Goal: Communication & Community: Answer question/provide support

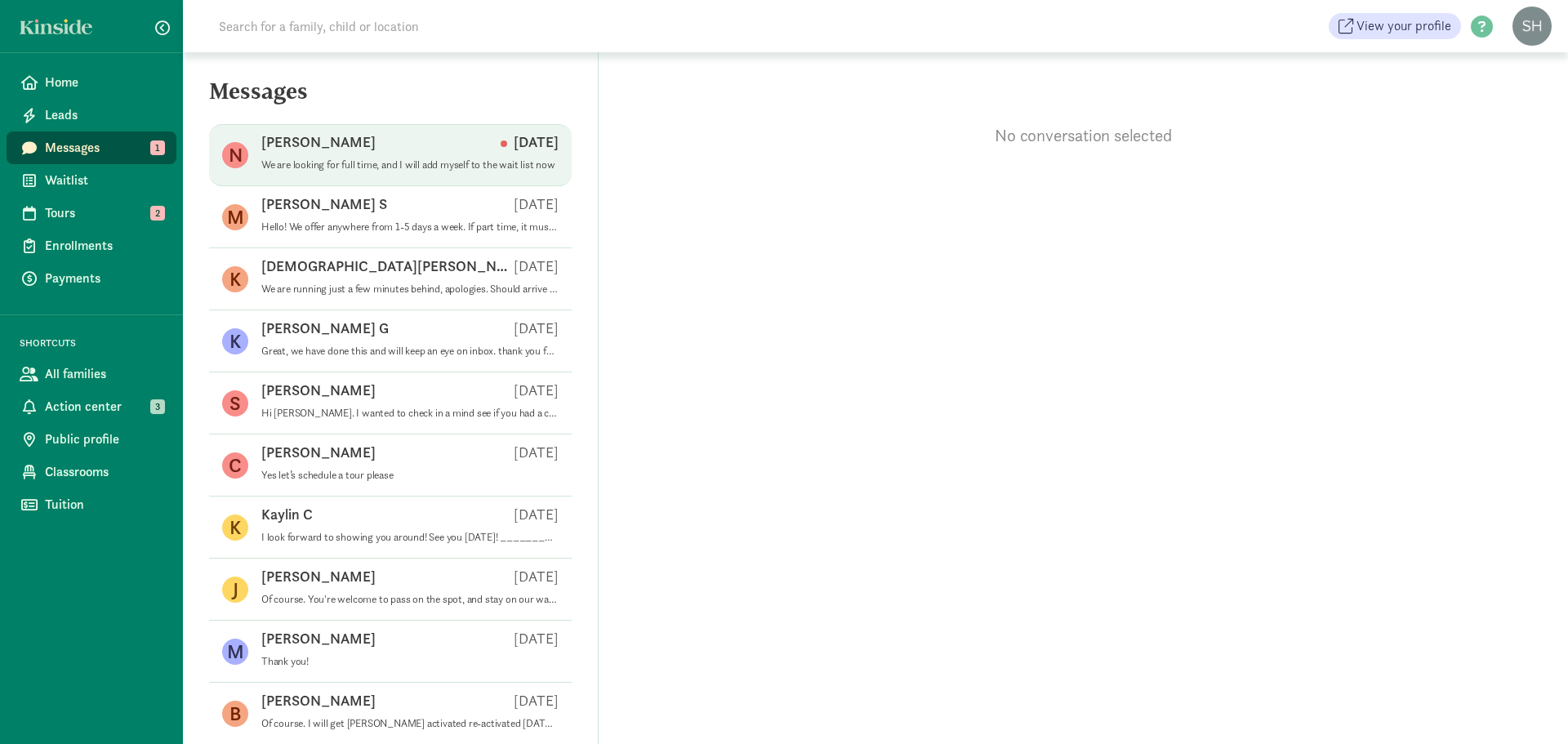
click at [441, 153] on div "Nikki I Aug 19" at bounding box center [410, 145] width 297 height 26
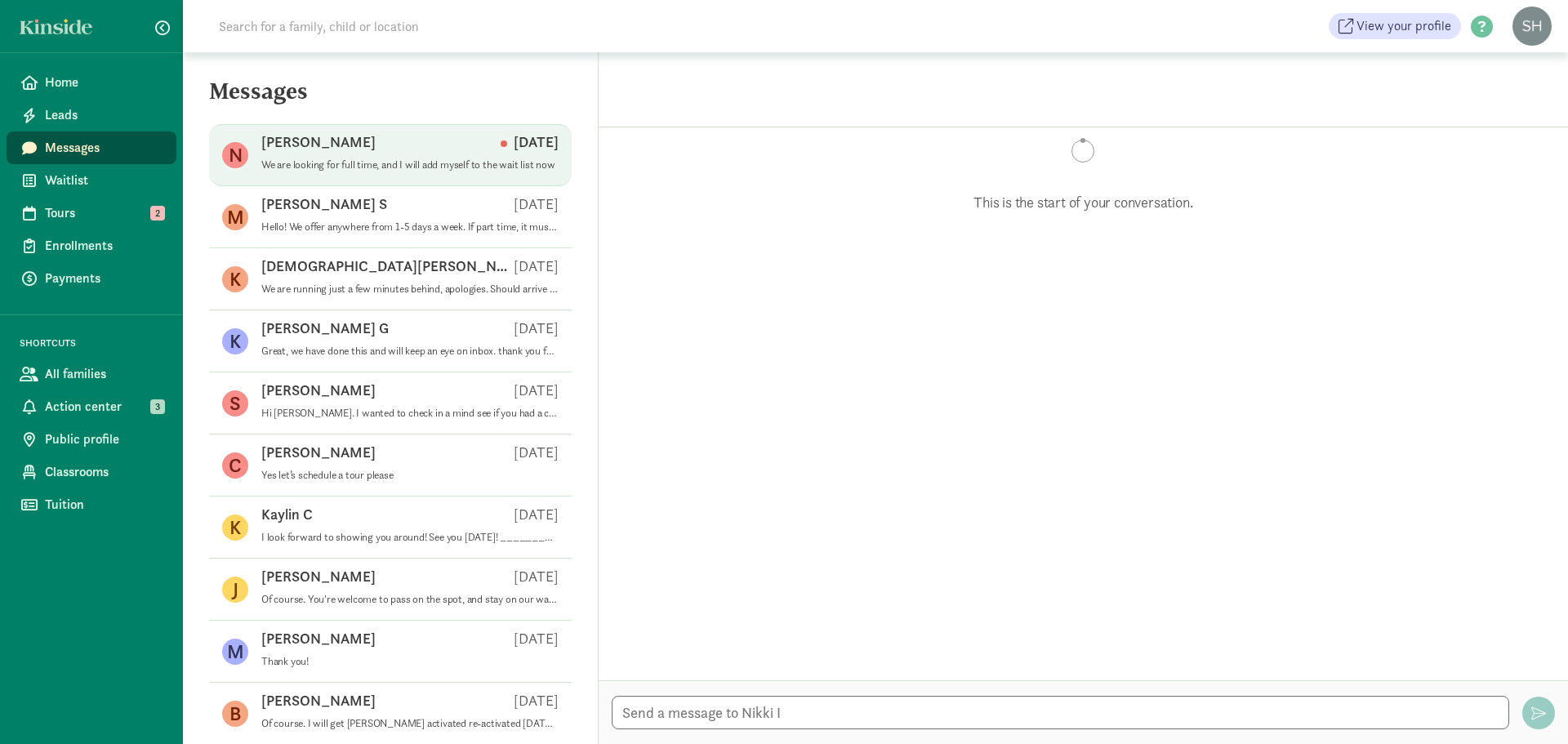
scroll to position [516, 0]
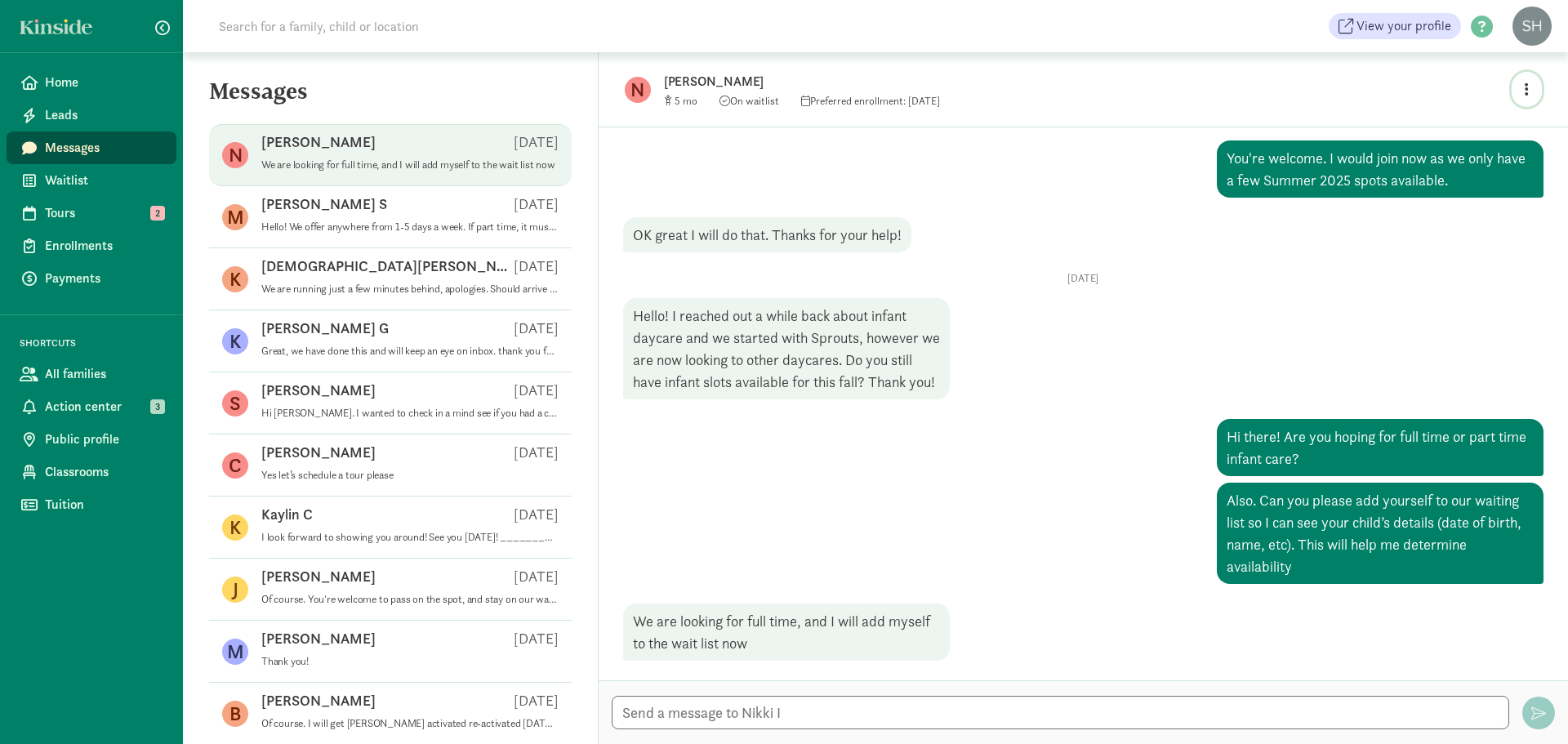
click at [1517, 79] on button "button" at bounding box center [1526, 90] width 30 height 35
click at [1462, 135] on link "View family page" at bounding box center [1492, 127] width 118 height 19
click at [1509, 88] on span "Nikki I 5 On waitlist Preferred enrollment: Oct 2025" at bounding box center [1087, 90] width 847 height 40
click at [1525, 86] on icon "button" at bounding box center [1527, 89] width 4 height 14
click at [1475, 123] on link "View family page" at bounding box center [1492, 127] width 118 height 19
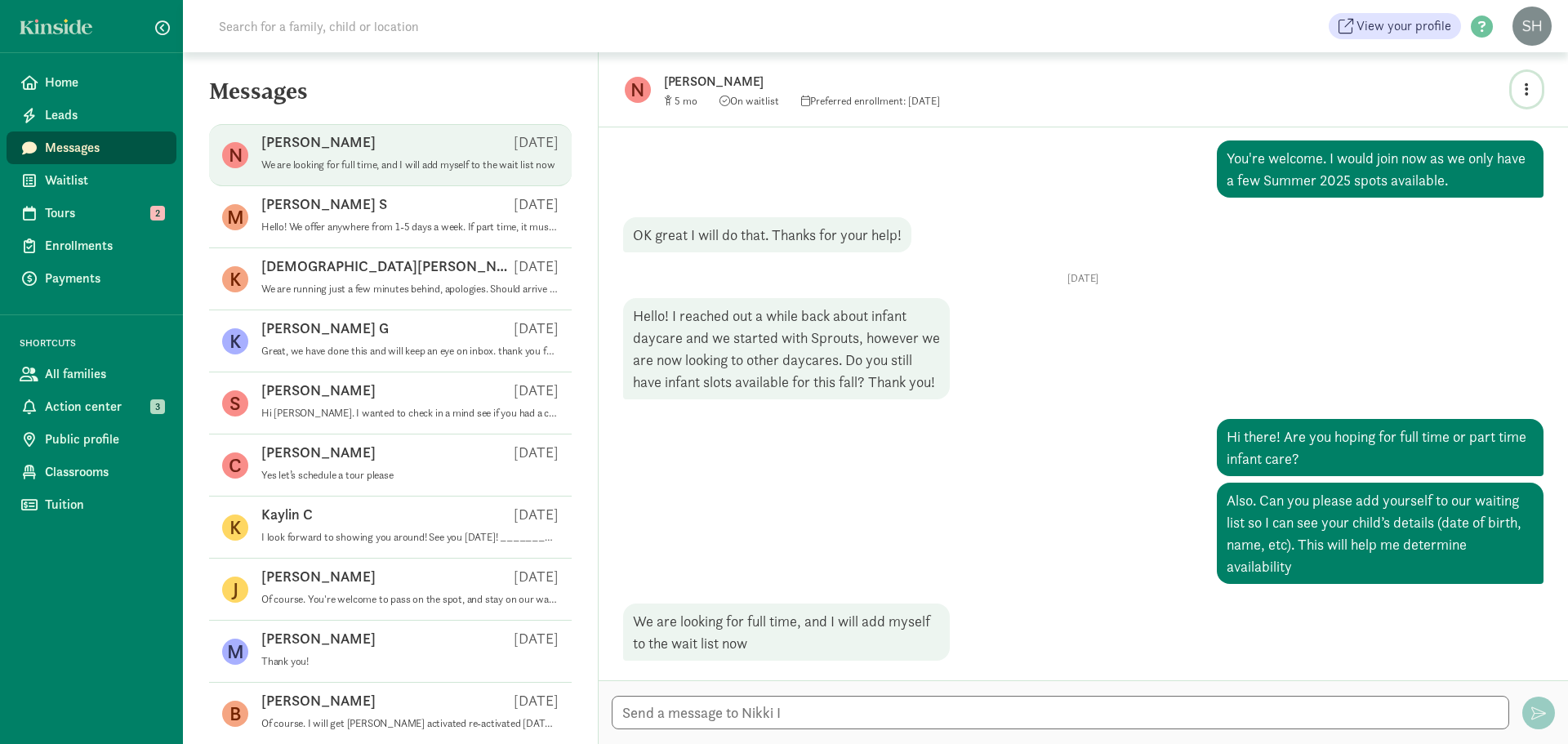
click at [1520, 94] on button "button" at bounding box center [1526, 90] width 30 height 35
click at [1509, 123] on link "View family page" at bounding box center [1492, 127] width 118 height 19
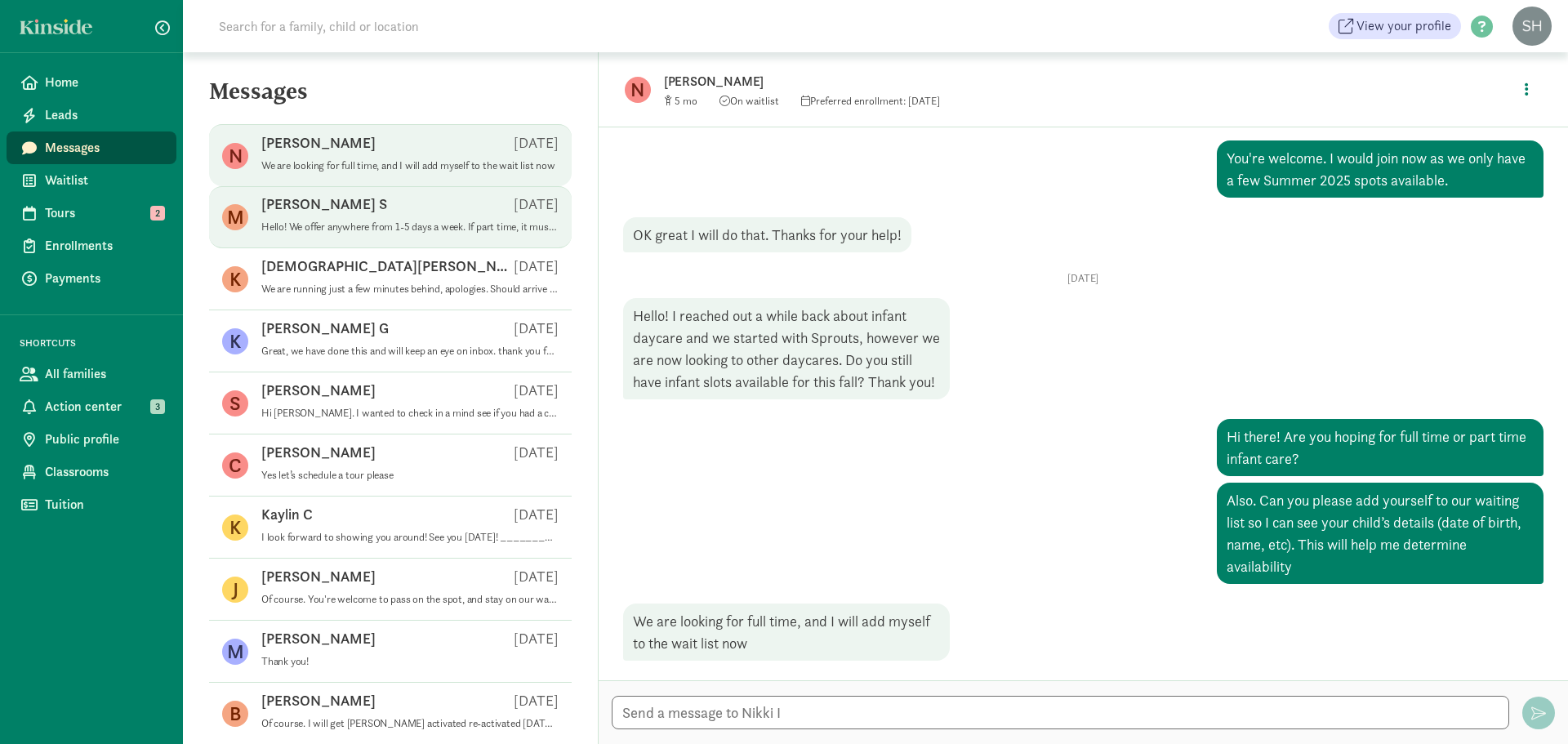
click at [372, 216] on div "Madeline S Aug 18" at bounding box center [410, 207] width 297 height 26
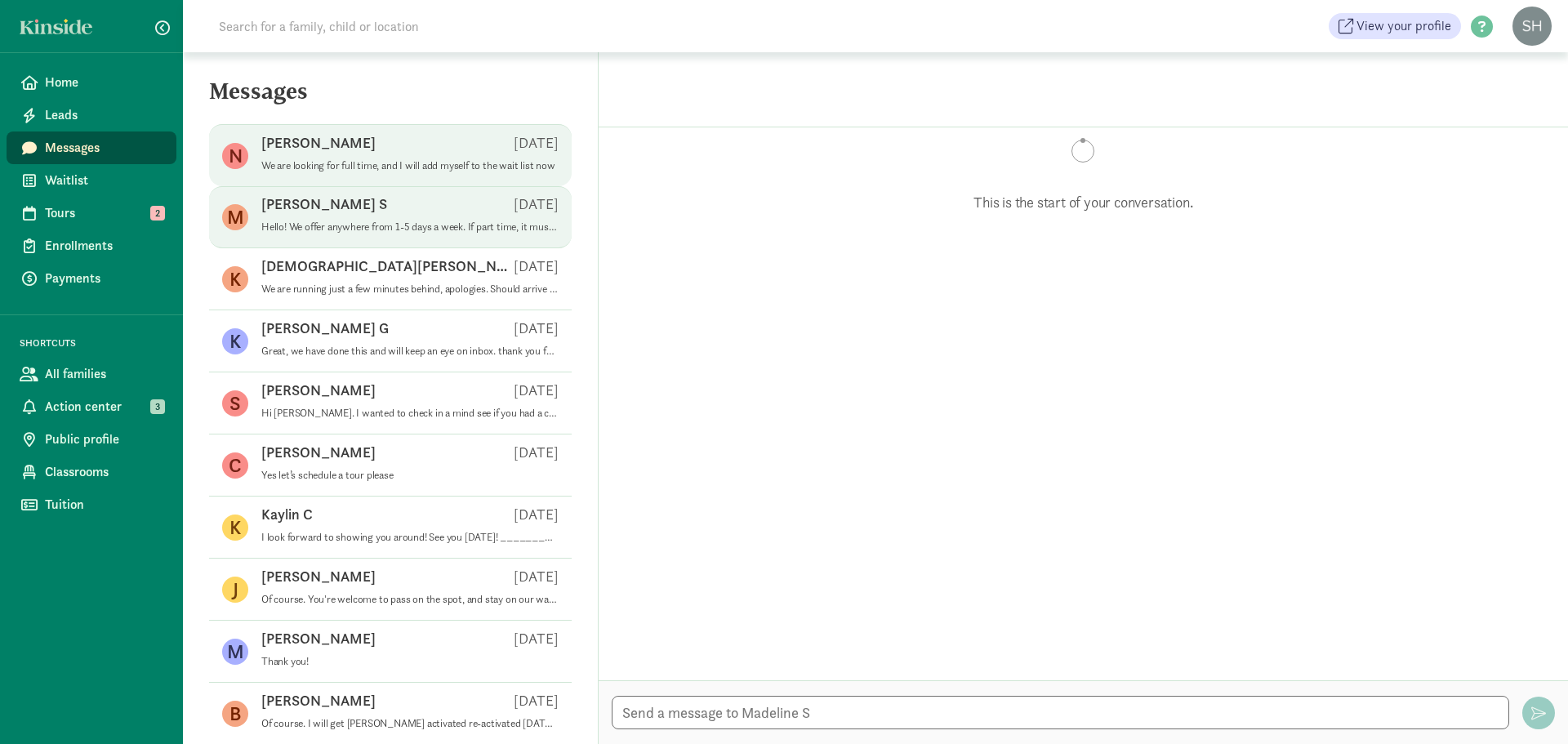
click at [370, 176] on span "Nikki I Aug 19 We are looking for full time, and I will add myself to the wait …" at bounding box center [410, 155] width 297 height 45
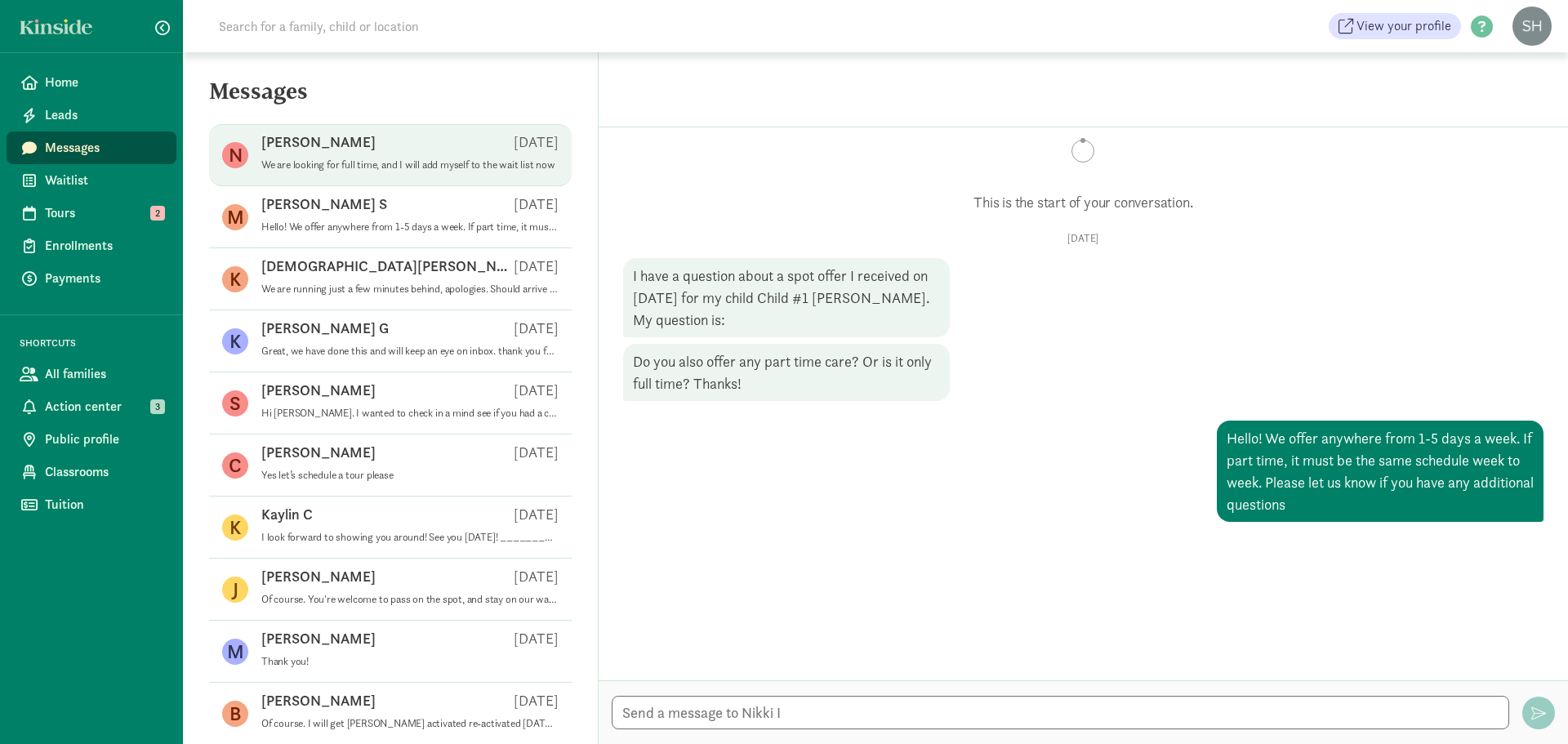
scroll to position [825, 0]
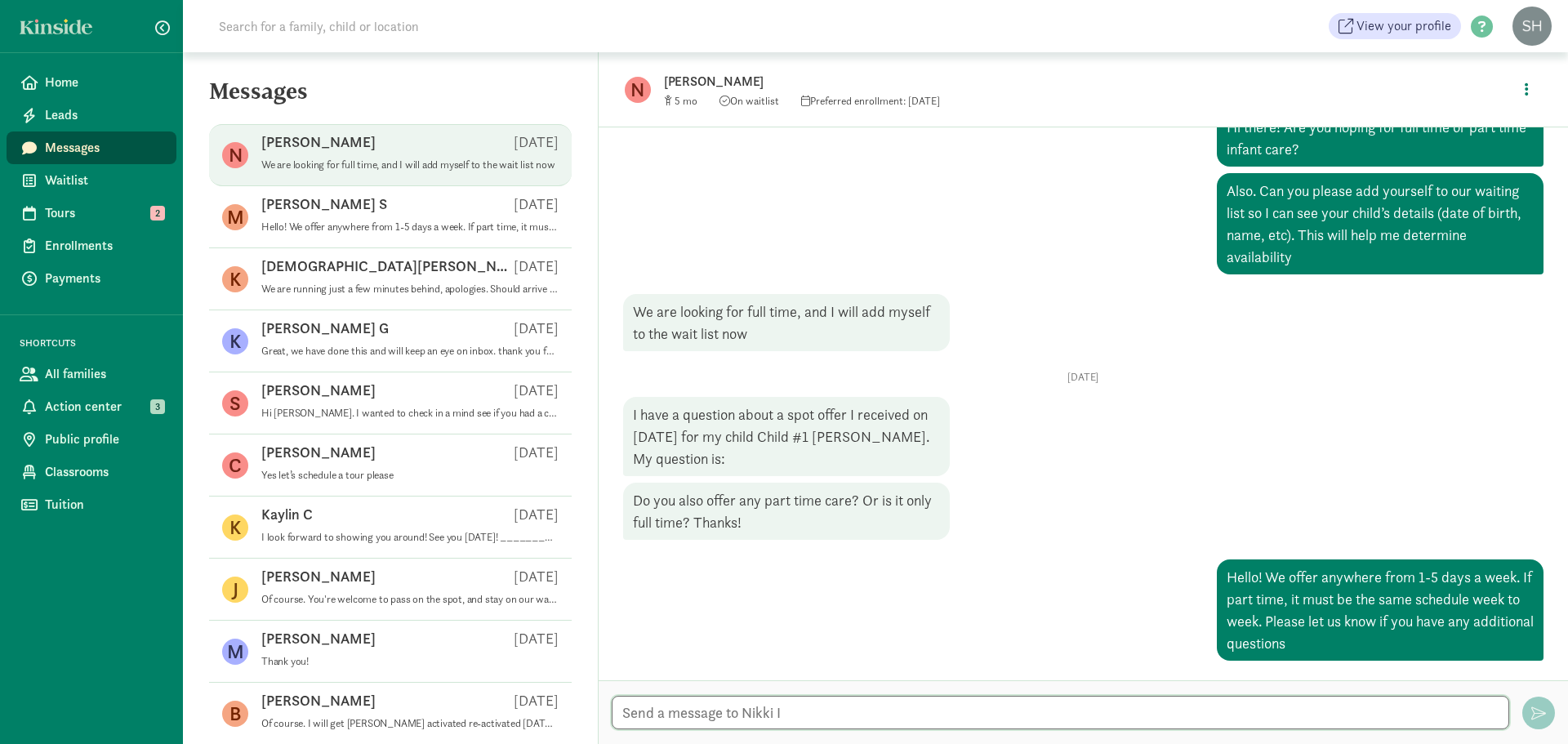
click at [979, 718] on textarea at bounding box center [1060, 712] width 897 height 34
type textarea "Hi Nikki, I am going to follow up with an E-mail now."
click at [1532, 713] on span "button" at bounding box center [1537, 712] width 14 height 14
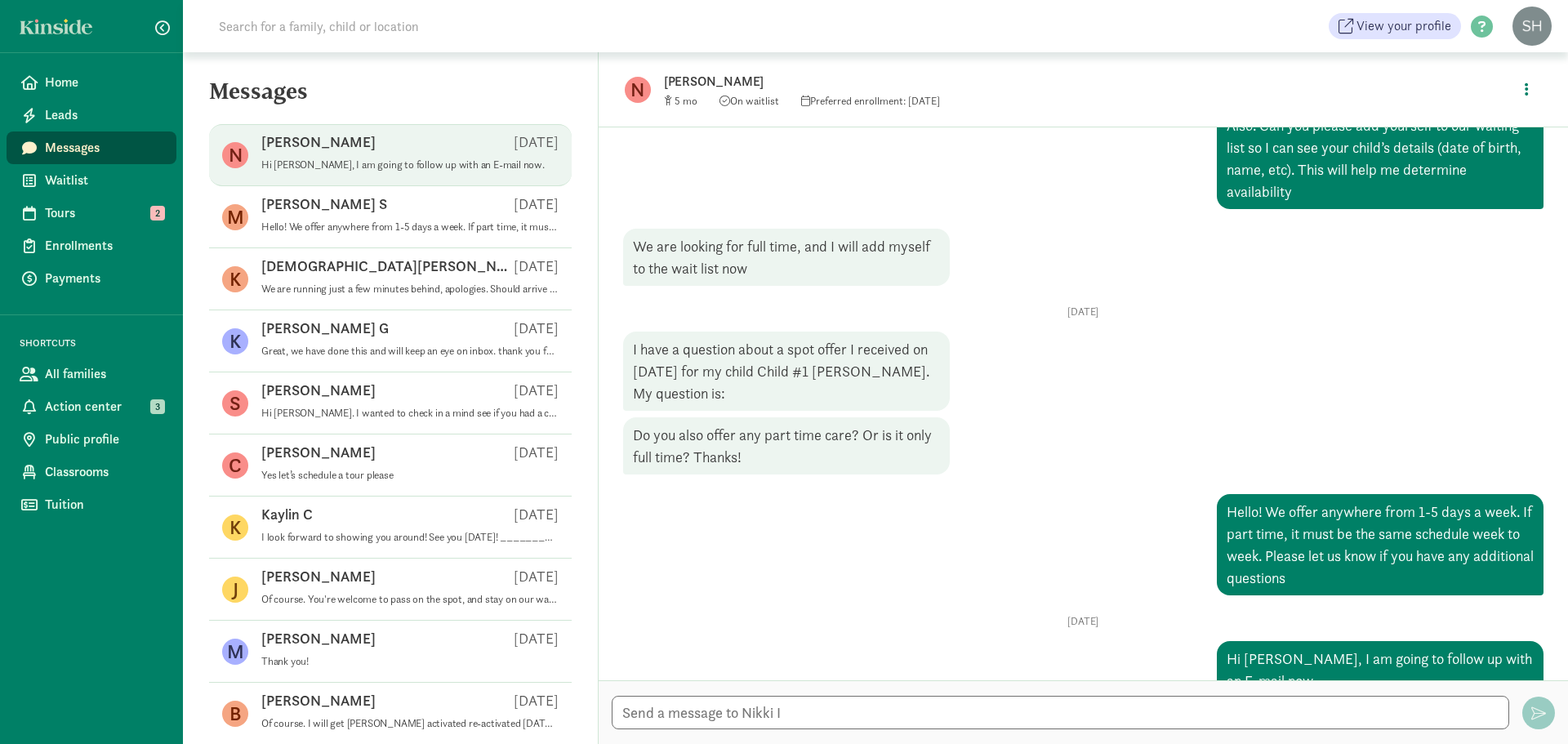
scroll to position [928, 0]
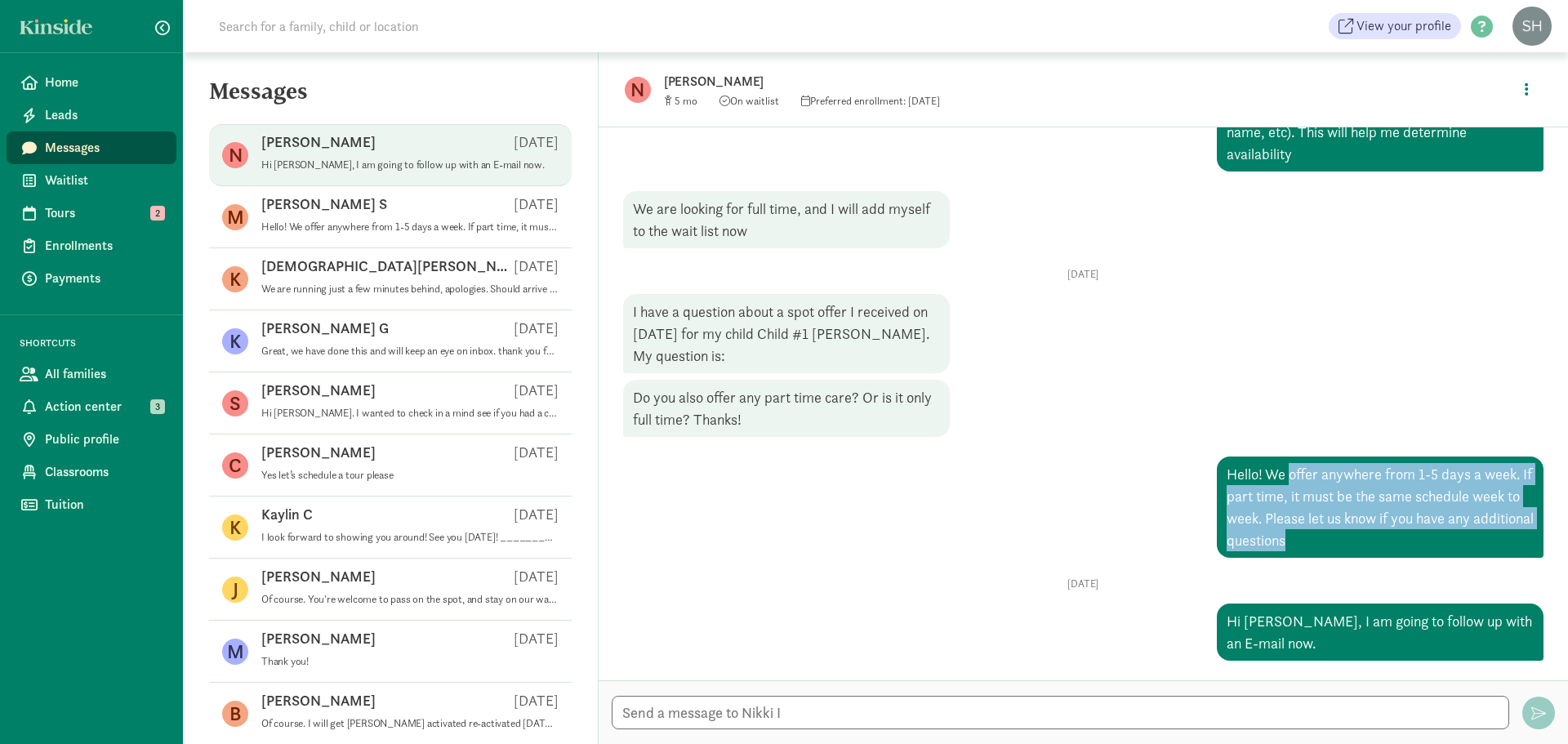
drag, startPoint x: 1344, startPoint y: 539, endPoint x: 1279, endPoint y: 477, distance: 89.8
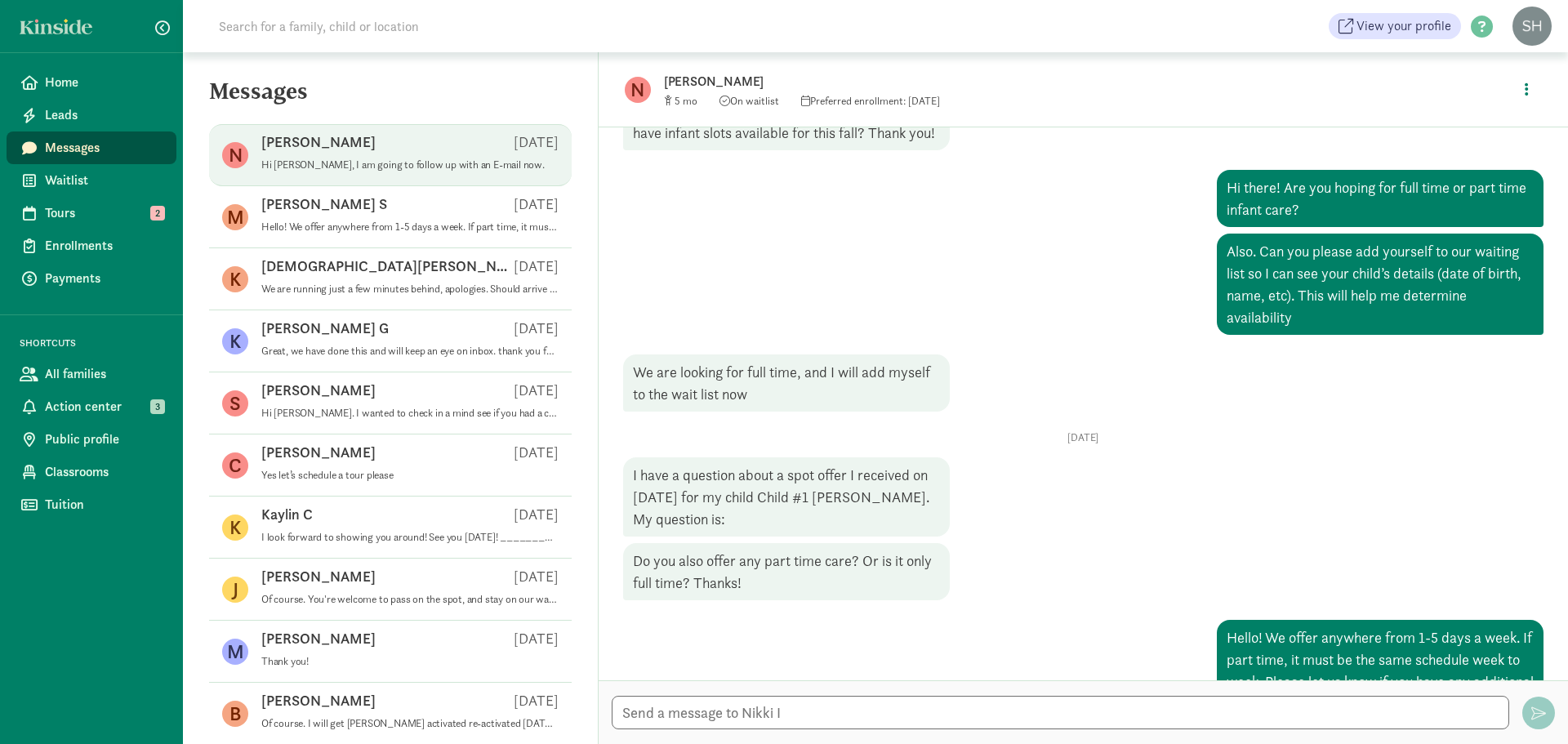
scroll to position [683, 0]
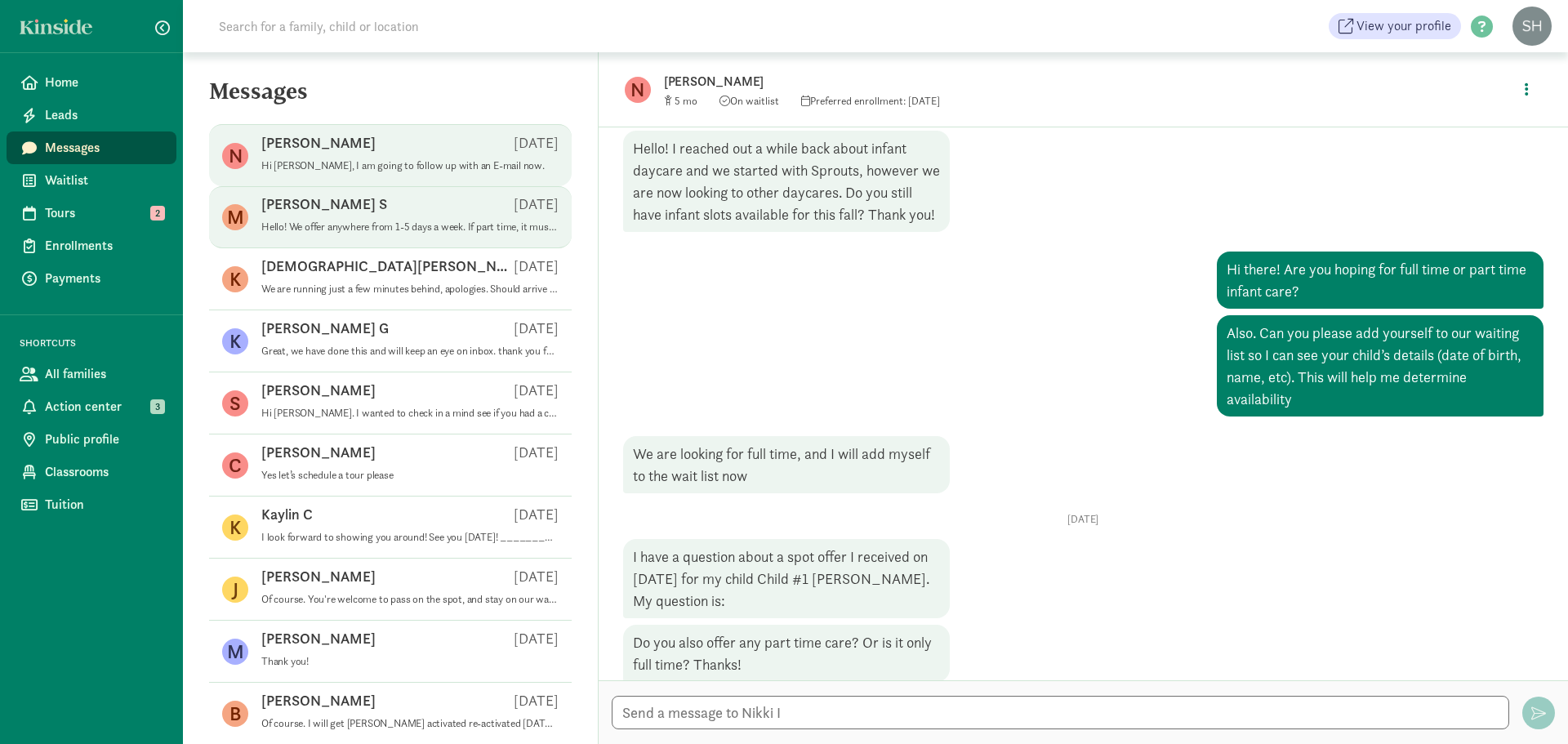
click at [323, 224] on p "Hello! We offer anywhere from 1-5 days a week. If part time, it must be the sam…" at bounding box center [410, 227] width 297 height 13
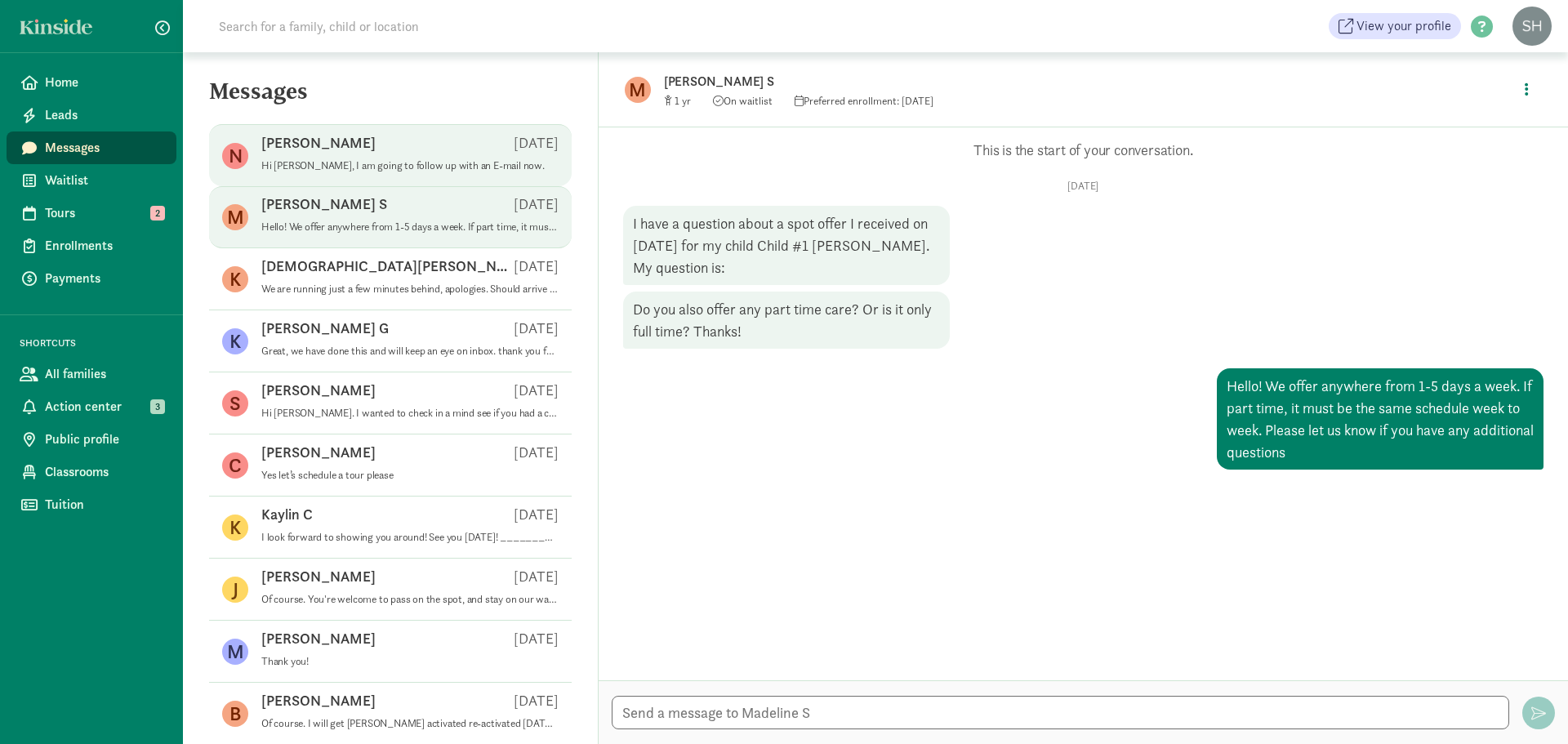
click at [369, 186] on div "N Nikki I Aug 19 Hi Nikki, I am going to follow up with an E-mail now." at bounding box center [390, 217] width 362 height 62
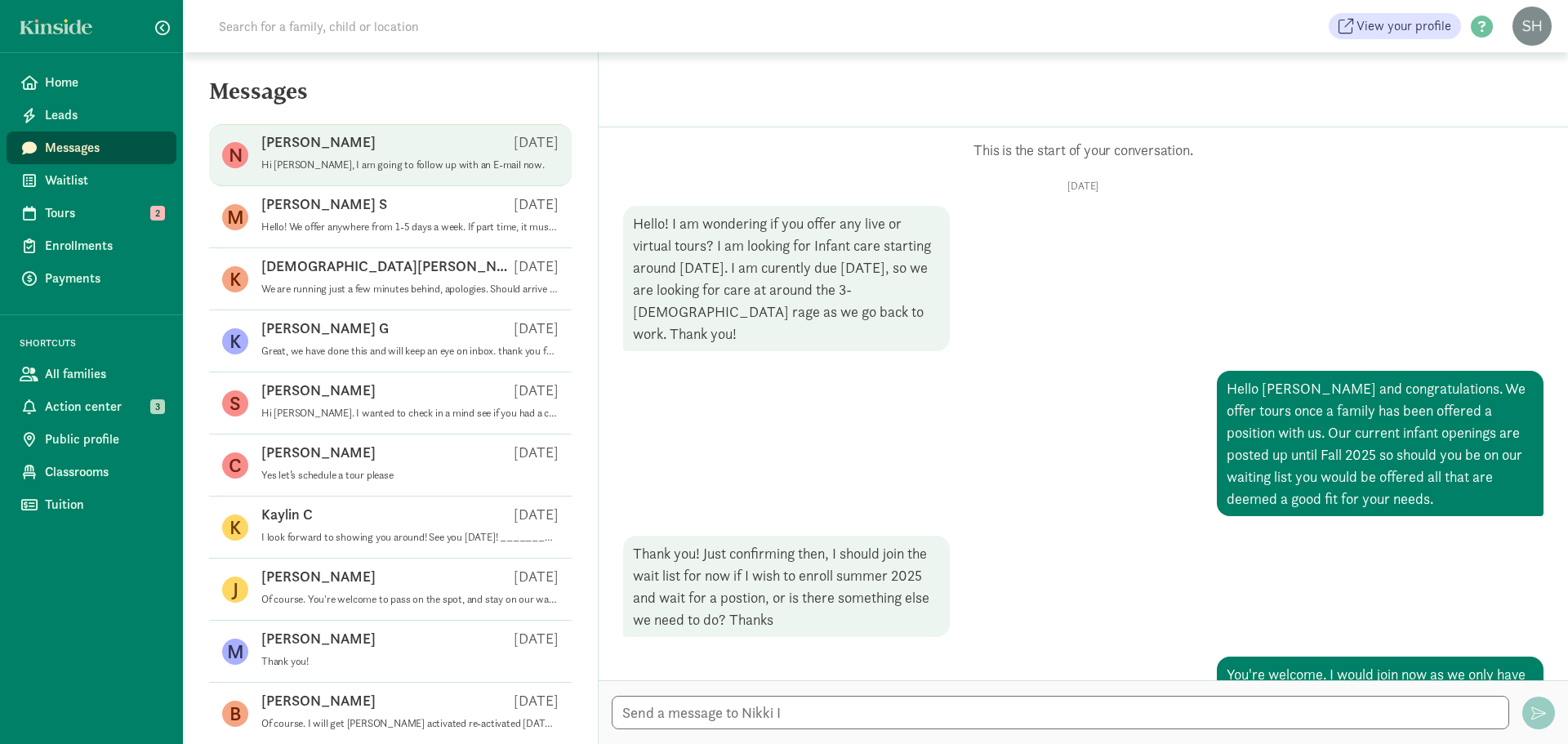
scroll to position [593, 0]
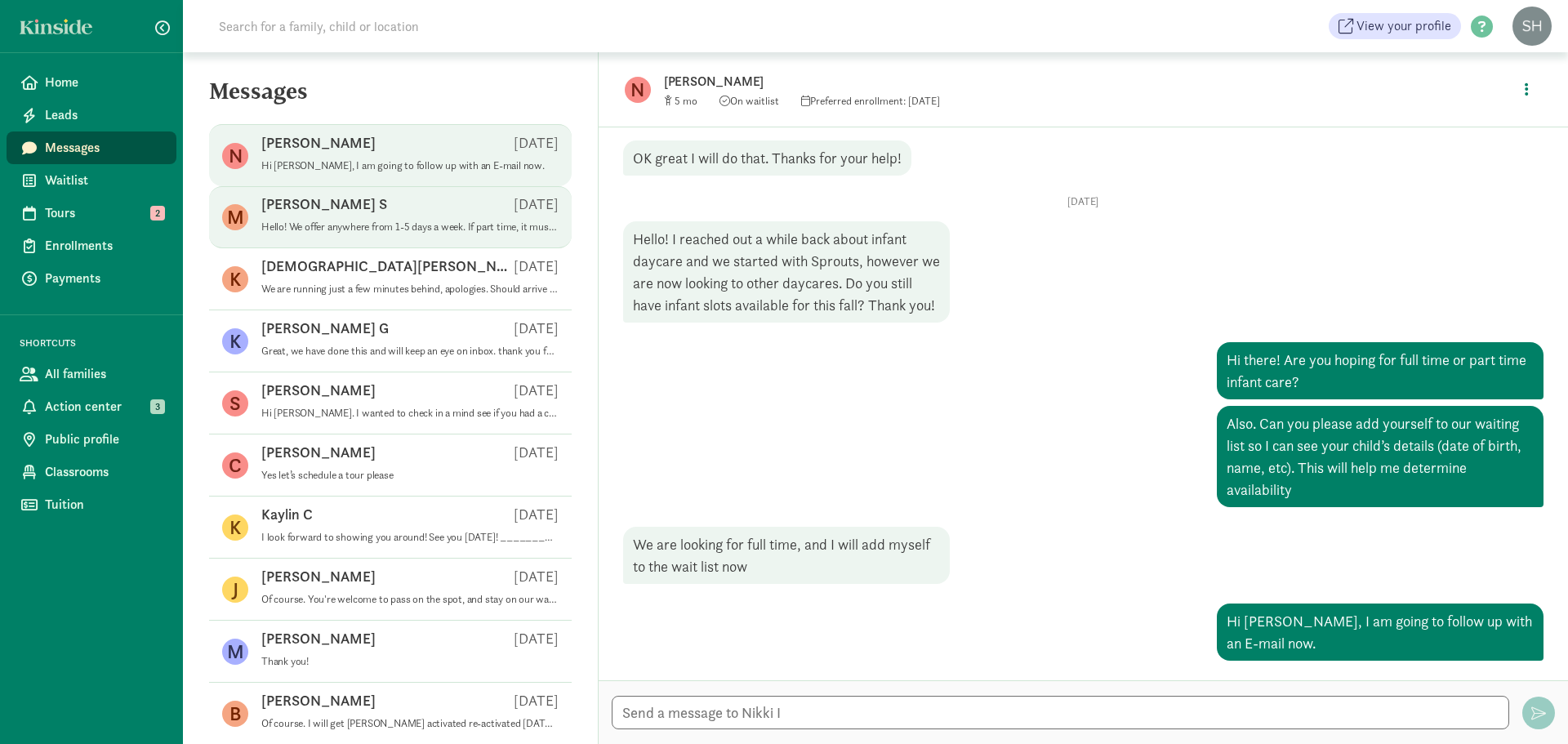
click at [375, 211] on div "Madeline S Aug 18" at bounding box center [410, 207] width 297 height 26
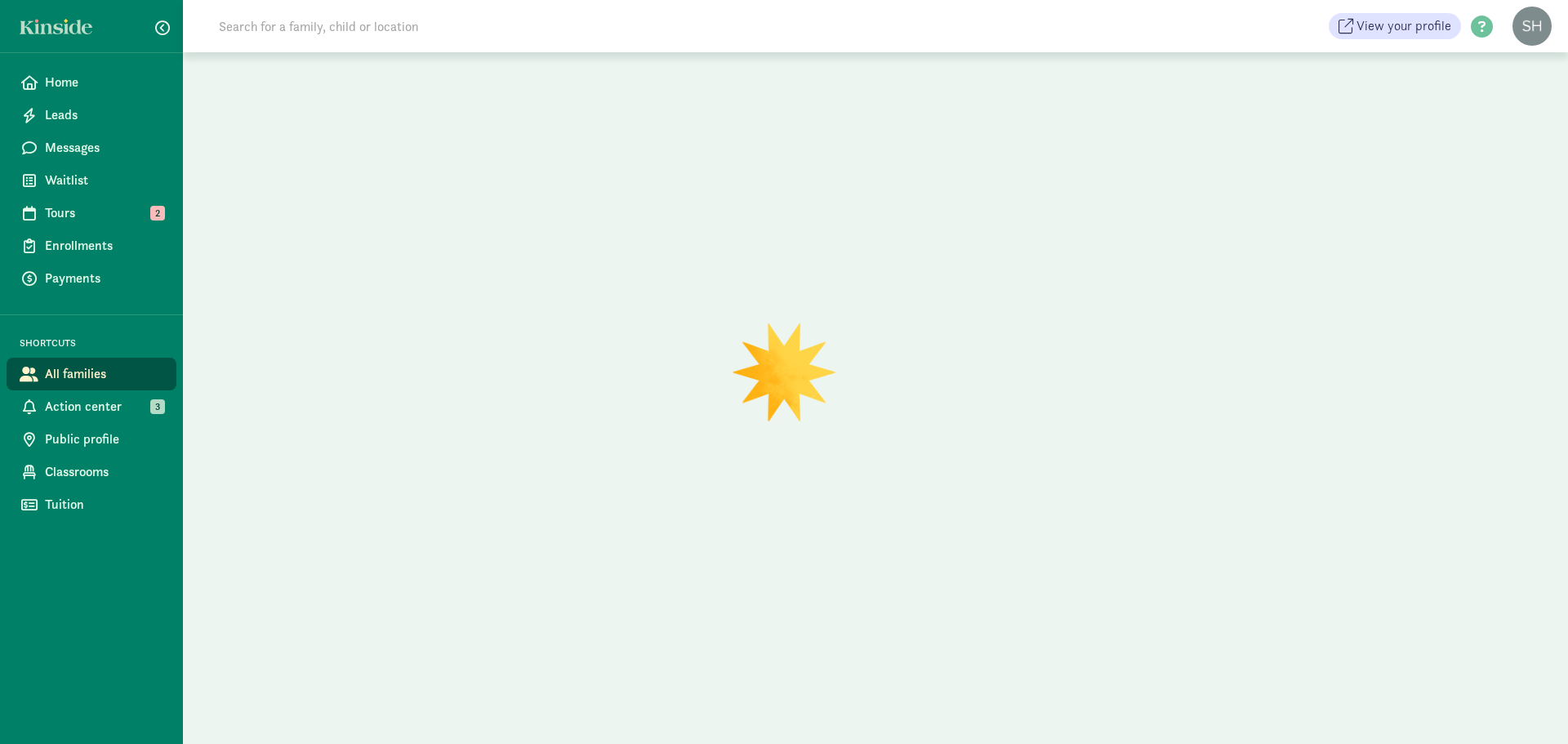
drag, startPoint x: 763, startPoint y: 156, endPoint x: 756, endPoint y: 160, distance: 8.1
click at [756, 160] on div at bounding box center [875, 398] width 1385 height 692
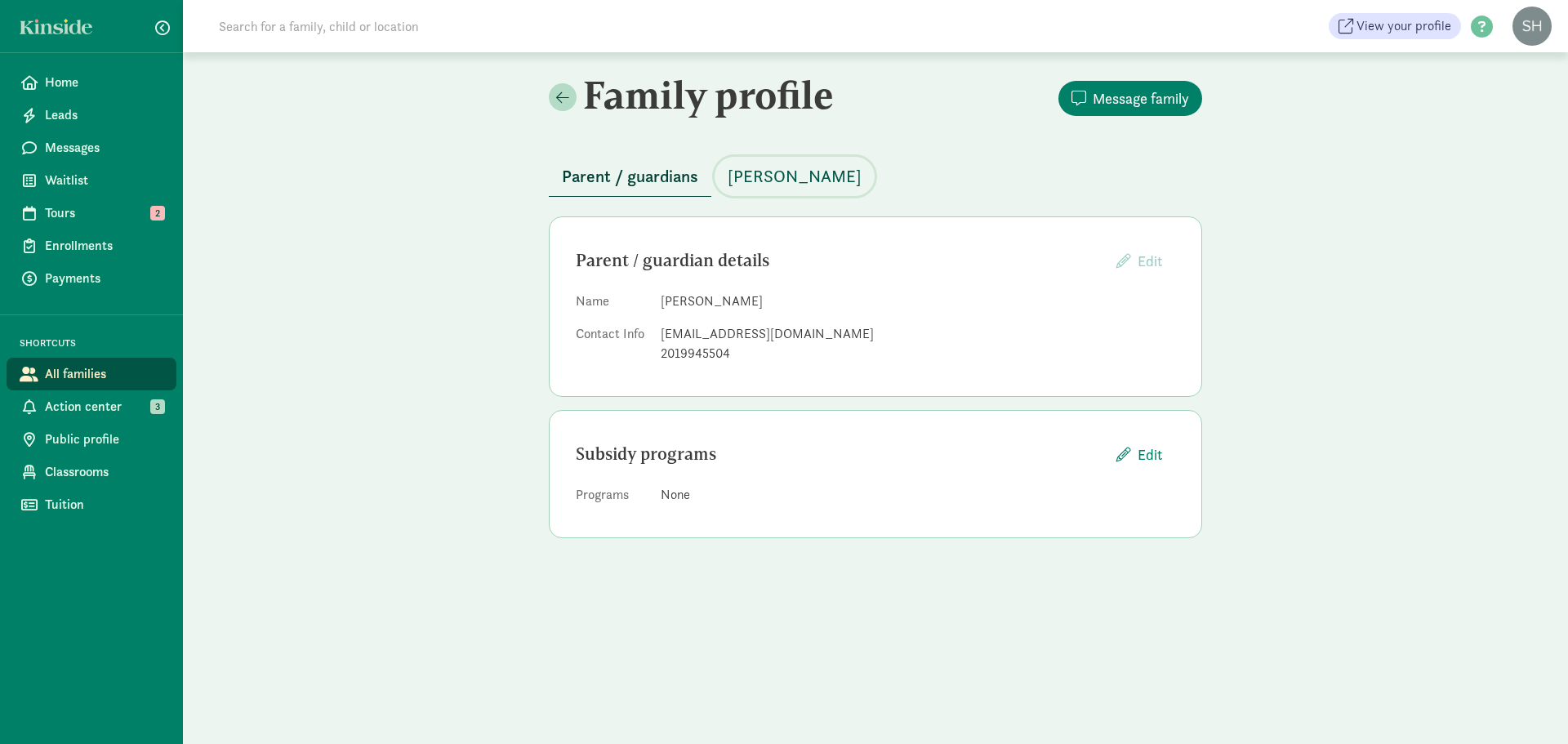
click at [783, 183] on span "[PERSON_NAME]" at bounding box center [794, 175] width 134 height 26
click at [761, 333] on div "nikki.iuele@gmail.com" at bounding box center [917, 333] width 515 height 19
copy dd "nikki.iuele@gmail.com"
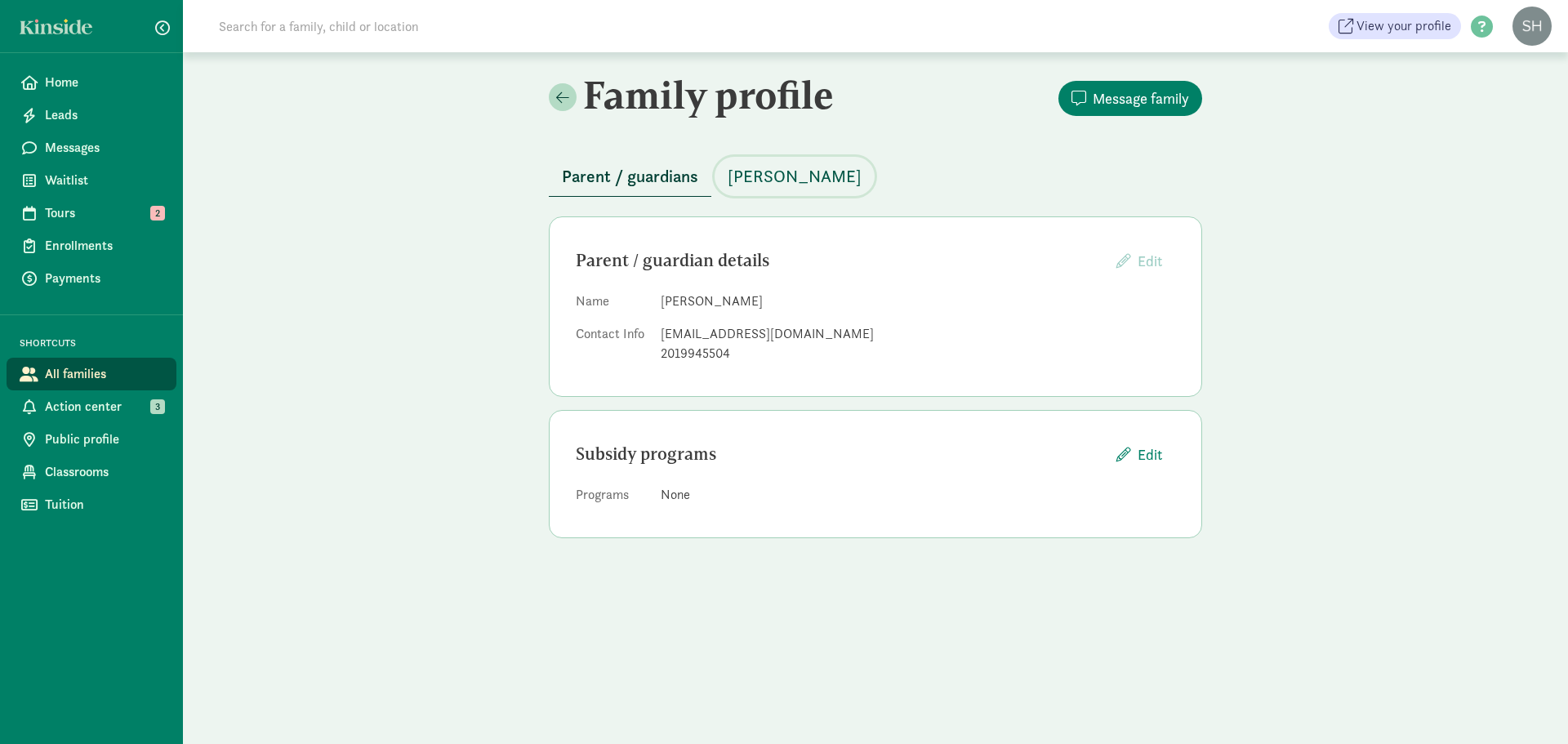
click at [775, 173] on span "[PERSON_NAME]" at bounding box center [794, 175] width 134 height 26
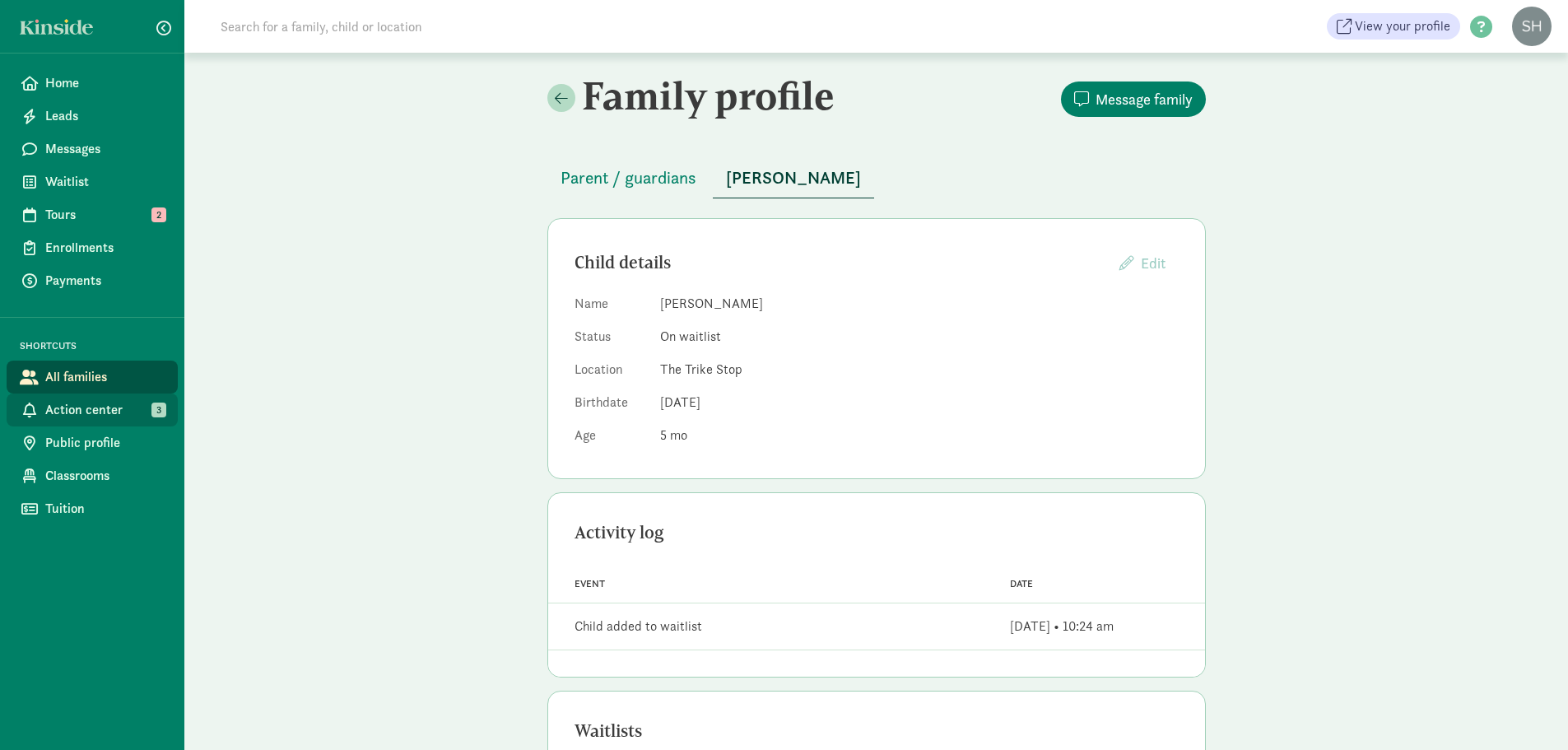
click at [88, 408] on span "Action center" at bounding box center [105, 410] width 119 height 19
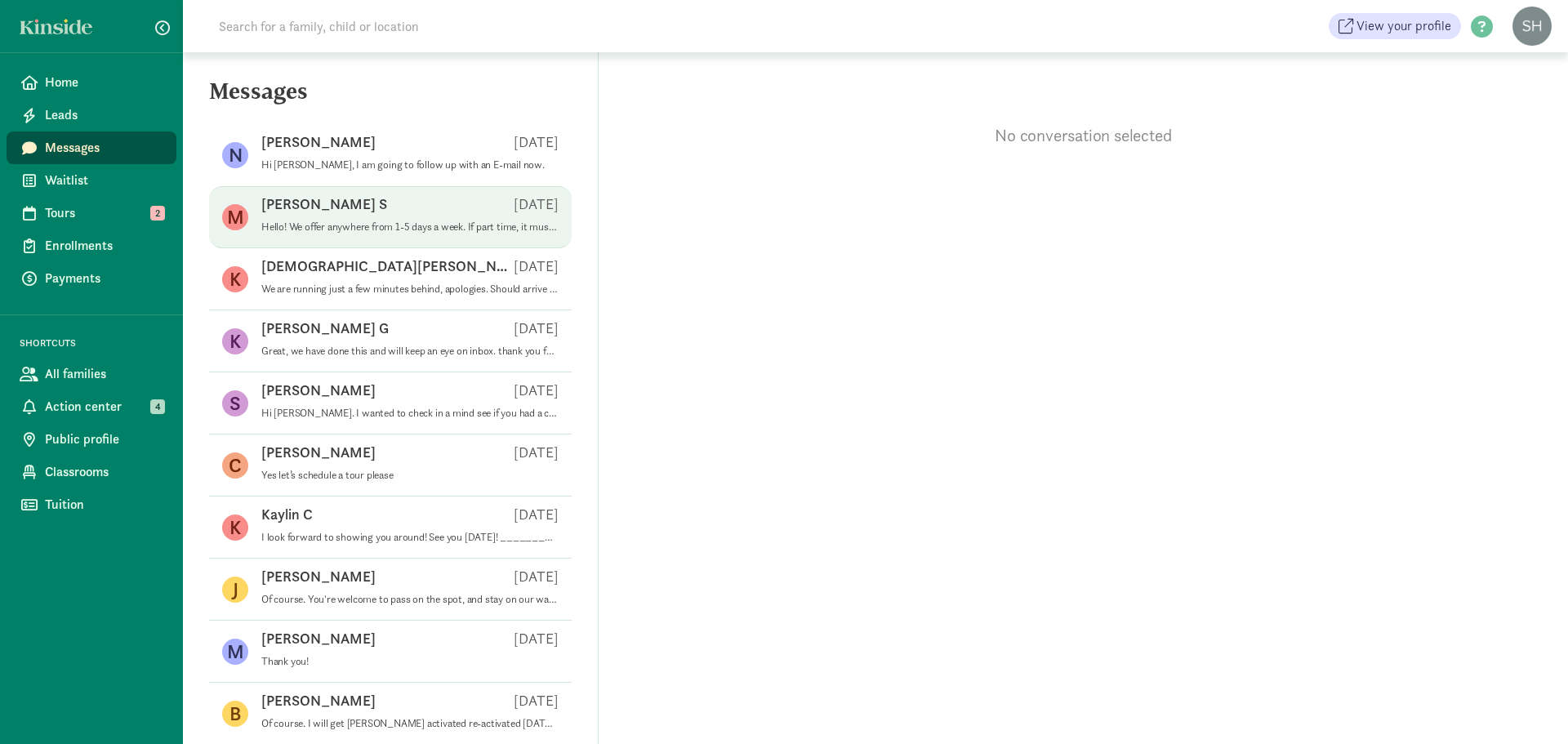
click at [385, 228] on p "Hello! We offer anywhere from 1-5 days a week. If part time, it must be the sam…" at bounding box center [410, 227] width 297 height 13
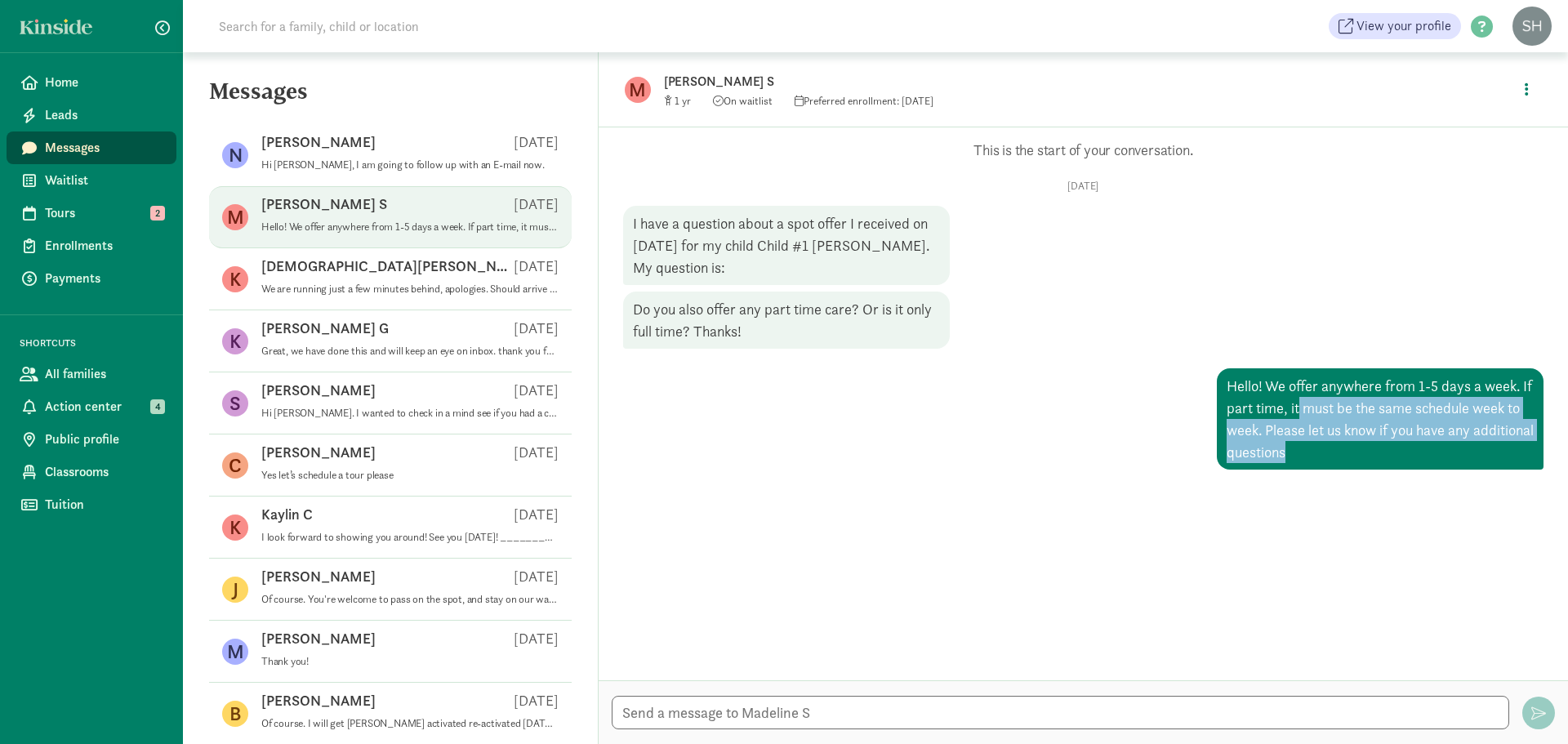
drag, startPoint x: 1339, startPoint y: 451, endPoint x: 1287, endPoint y: 399, distance: 73.5
click at [1287, 399] on div "Hello! We offer anywhere from 1-5 days a week. If part time, it must be the sam…" at bounding box center [1379, 418] width 327 height 101
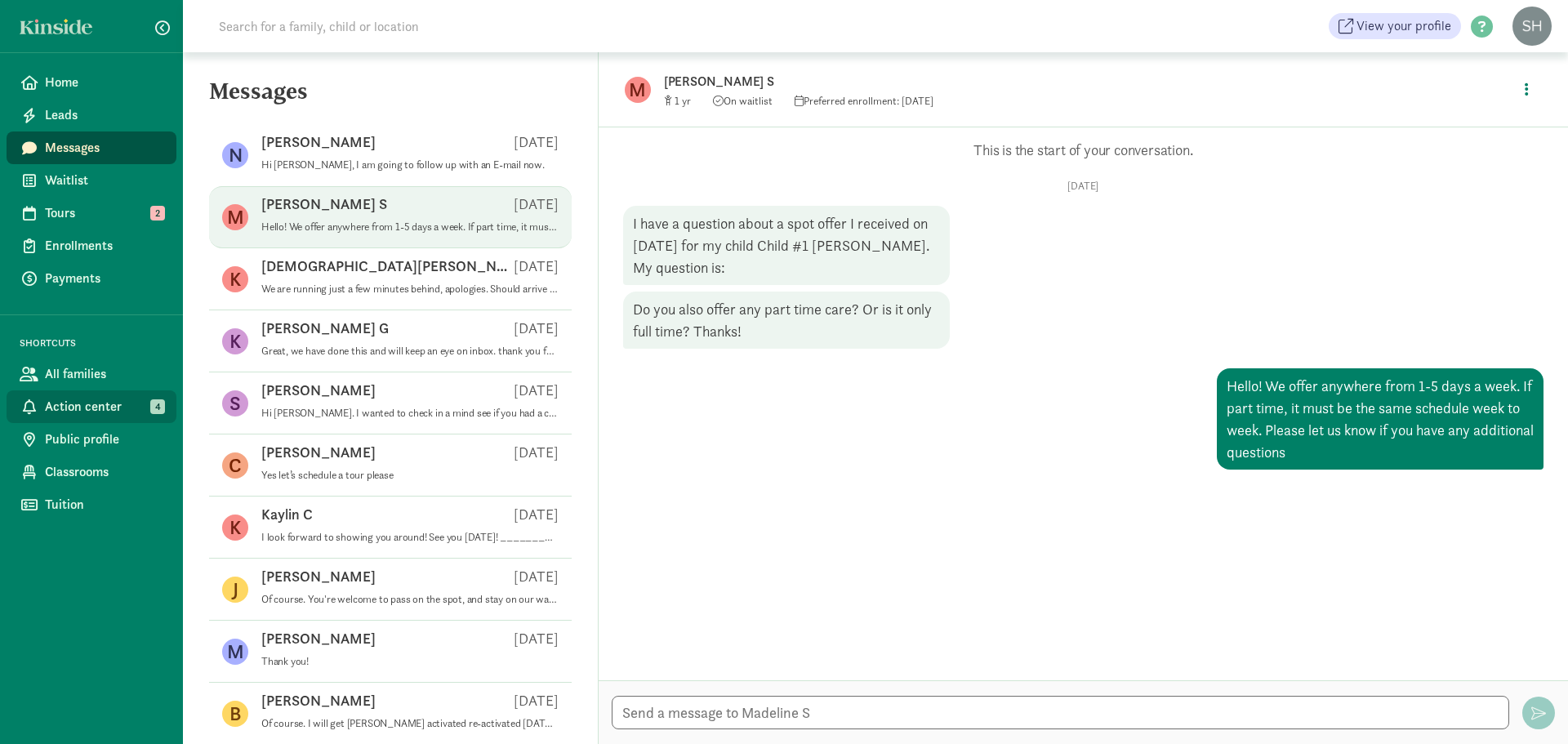
click at [93, 411] on span "Action center" at bounding box center [104, 407] width 119 height 19
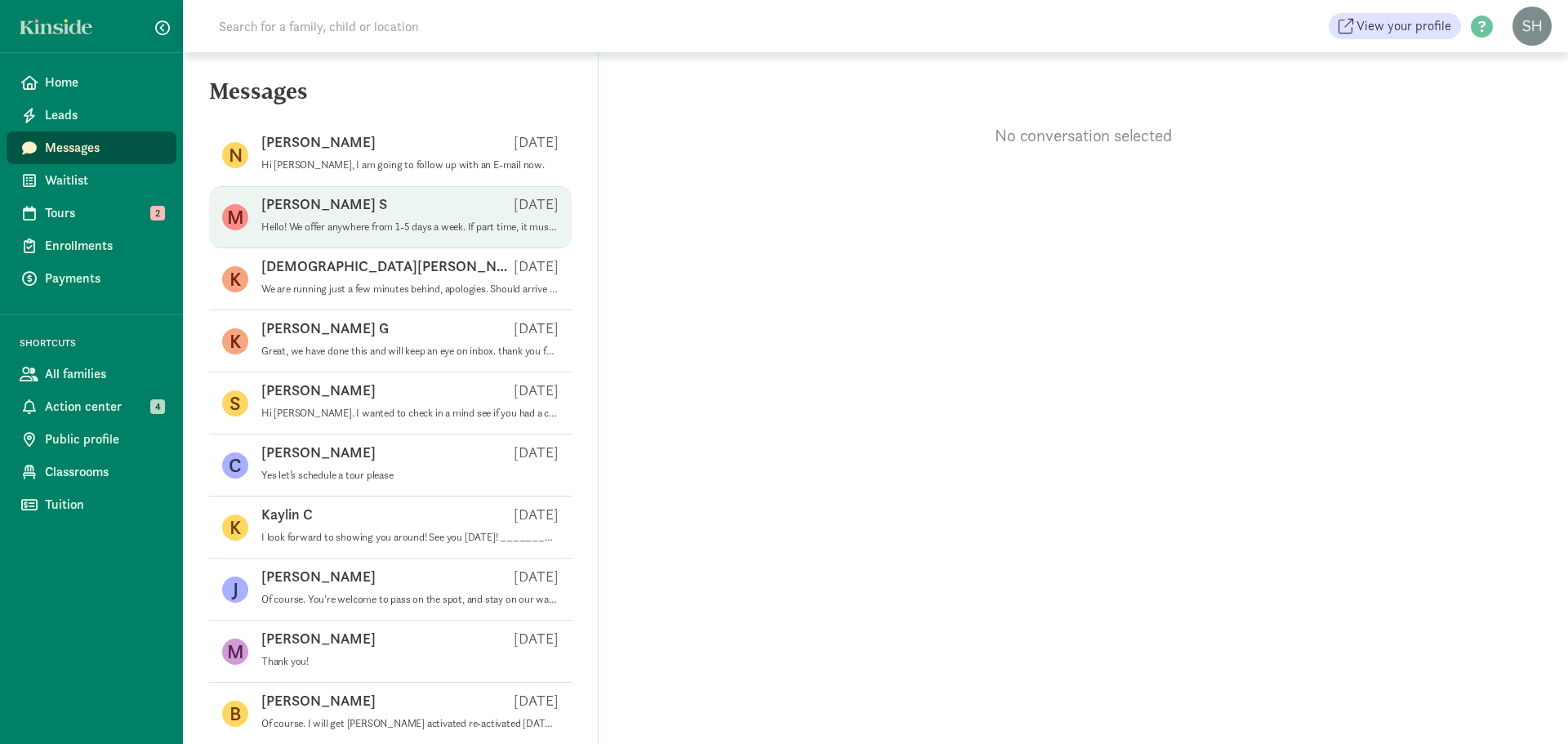
click at [388, 215] on div "Madeline S Aug 18" at bounding box center [410, 207] width 297 height 26
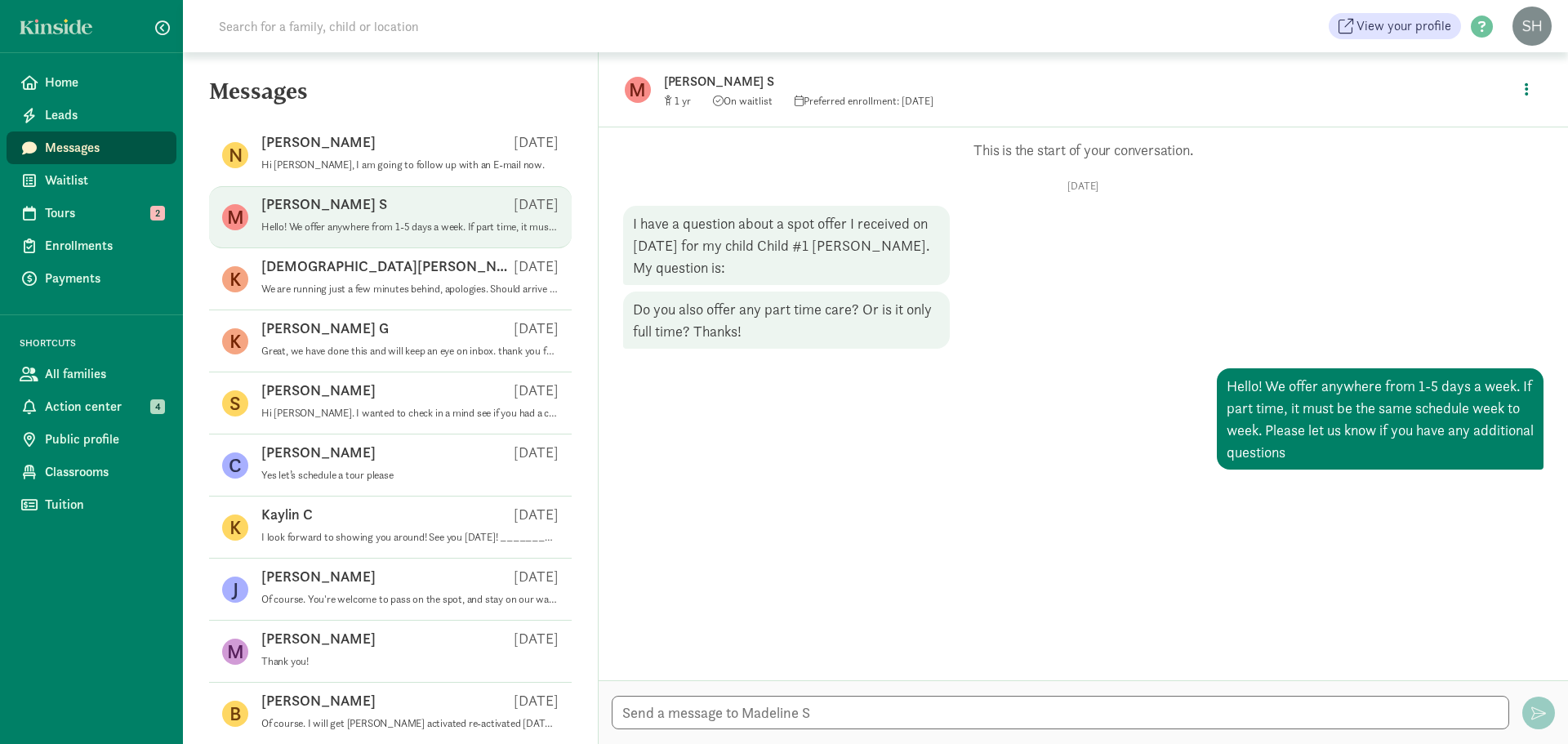
click at [932, 694] on div at bounding box center [1083, 712] width 970 height 64
click at [917, 703] on textarea at bounding box center [1060, 712] width 897 height 34
type textarea "H"
type textarea "p"
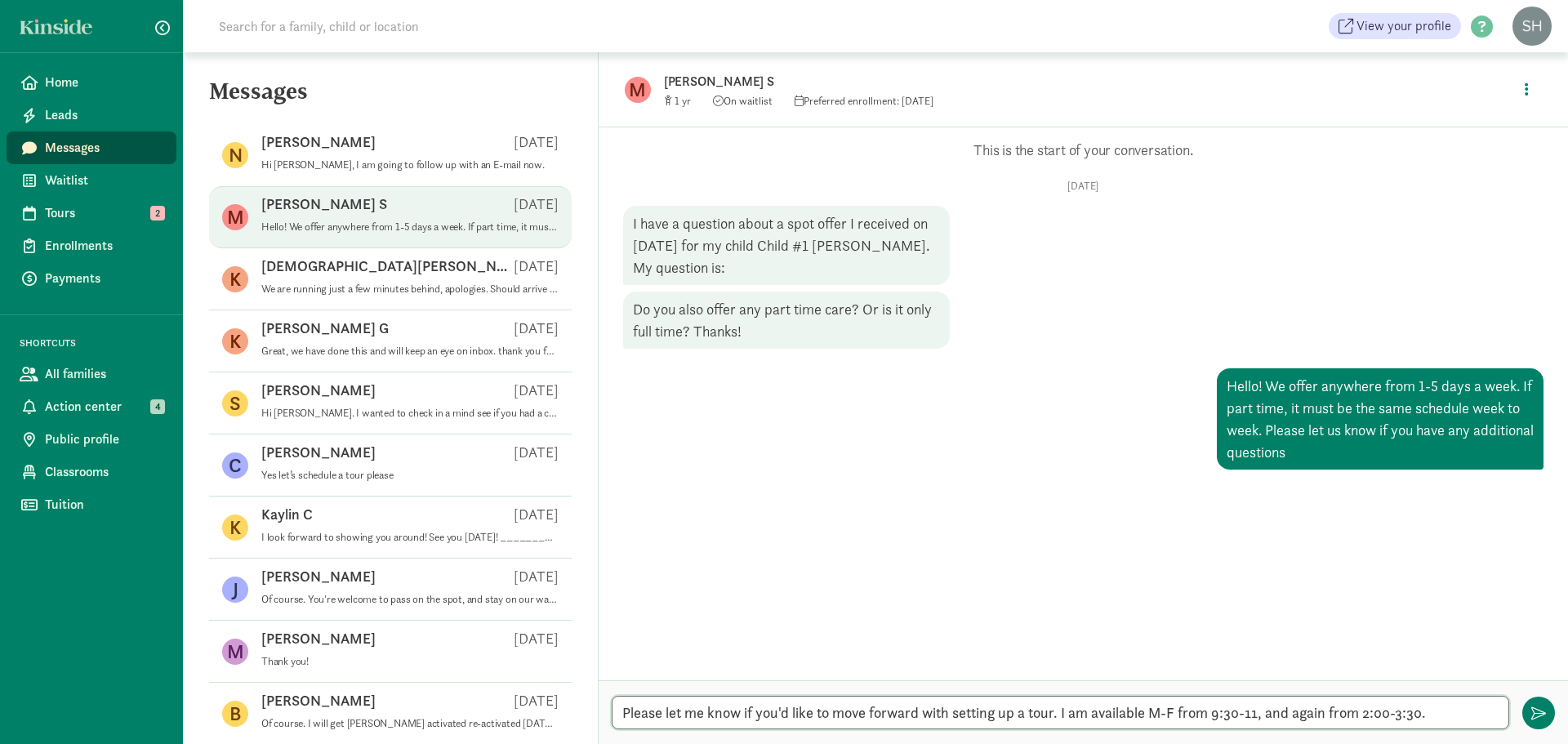
drag, startPoint x: 1234, startPoint y: 717, endPoint x: 1222, endPoint y: 717, distance: 12.0
click at [1222, 717] on textarea "Please let me know if you'd like to move forward with setting up a tour. I am a…" at bounding box center [1060, 712] width 897 height 34
click at [1217, 716] on textarea "Please let me know if you'd like to move forward with setting up a tour. I am a…" at bounding box center [1060, 712] width 897 height 34
click at [1219, 718] on textarea "Please let me know if you'd like to move forward with setting up a tour. I am a…" at bounding box center [1060, 712] width 897 height 34
type textarea "Please let me know if you'd like to move forward with setting up a tour. I am a…"
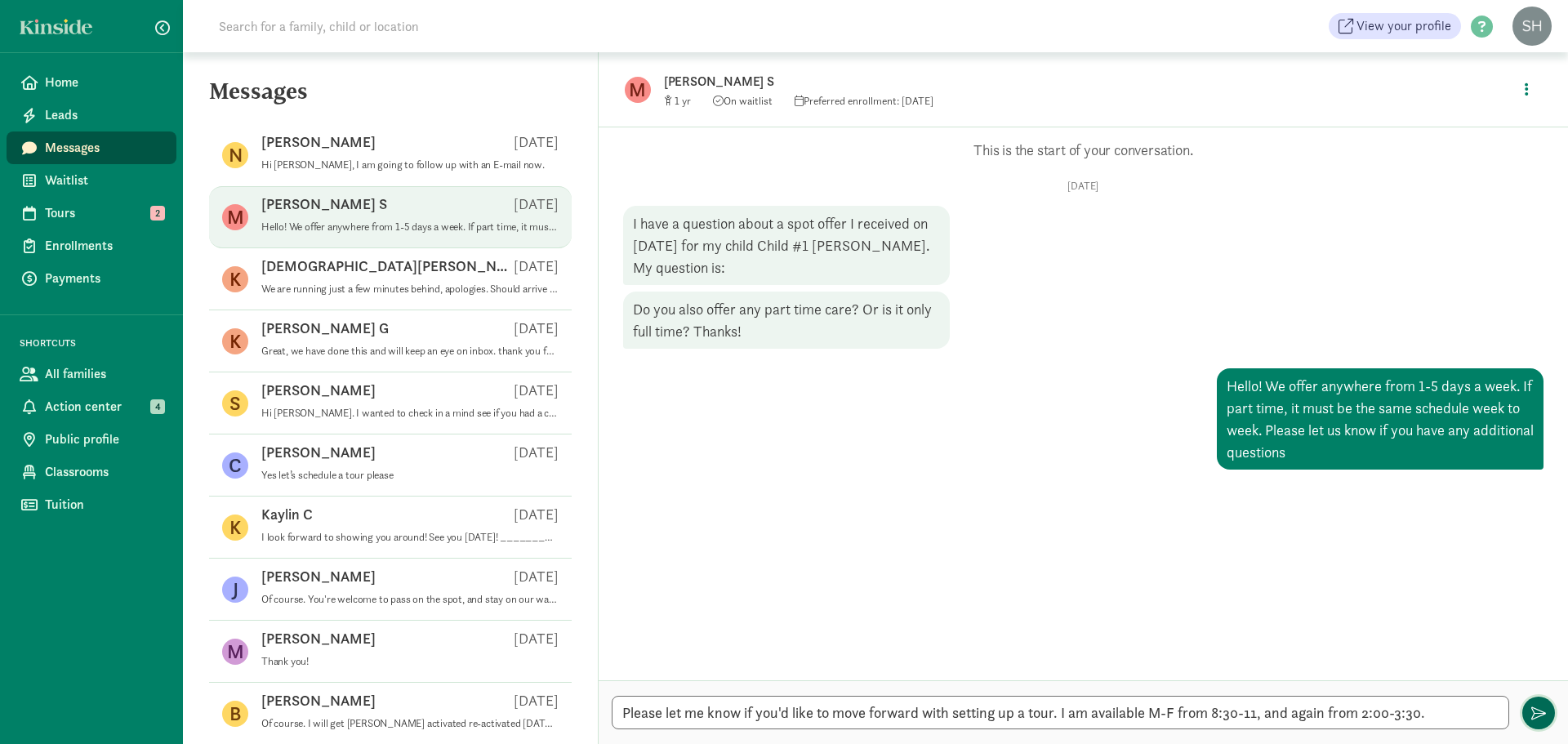
click at [1535, 715] on span "button" at bounding box center [1537, 712] width 14 height 14
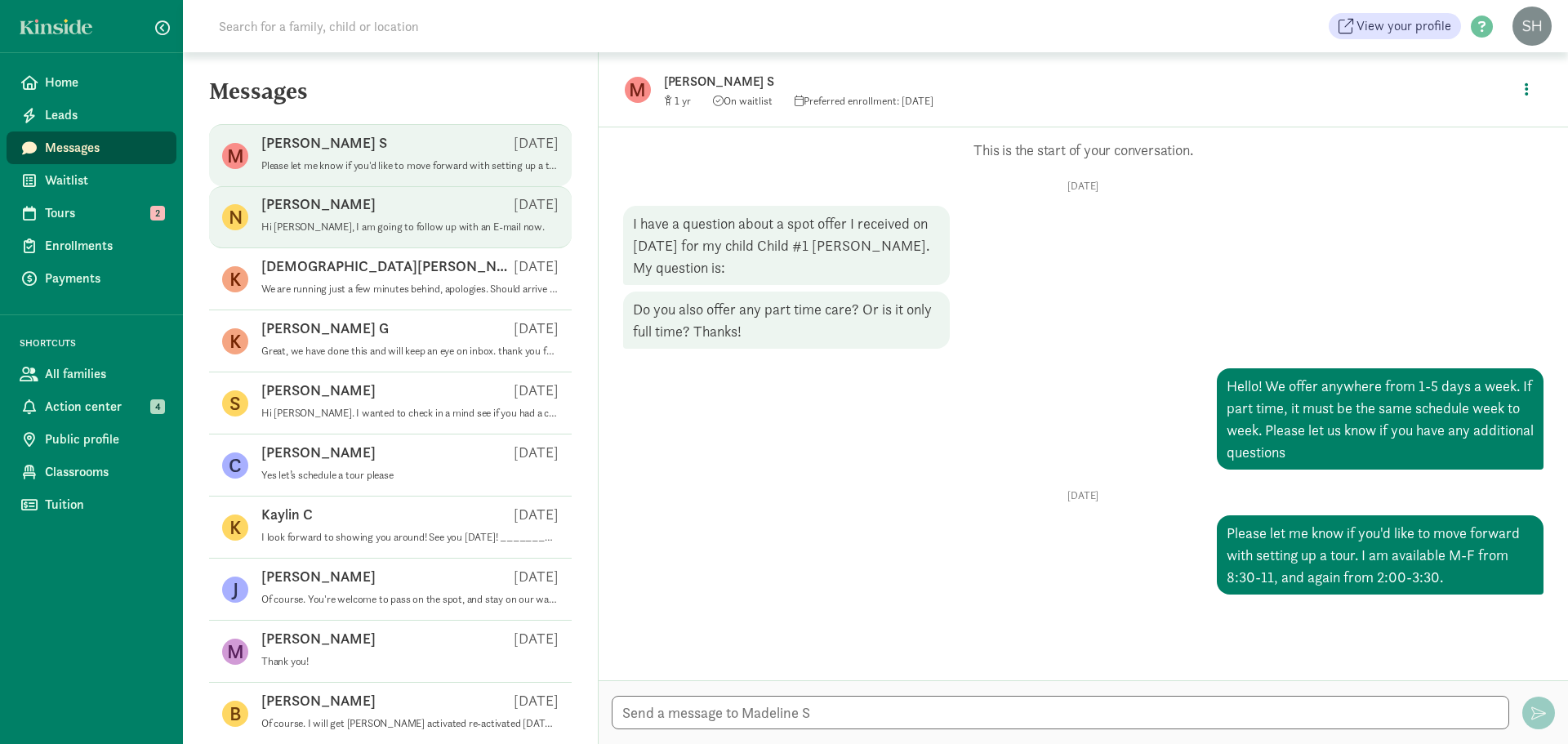
click at [359, 216] on div "Nikki I Aug 19" at bounding box center [410, 207] width 297 height 26
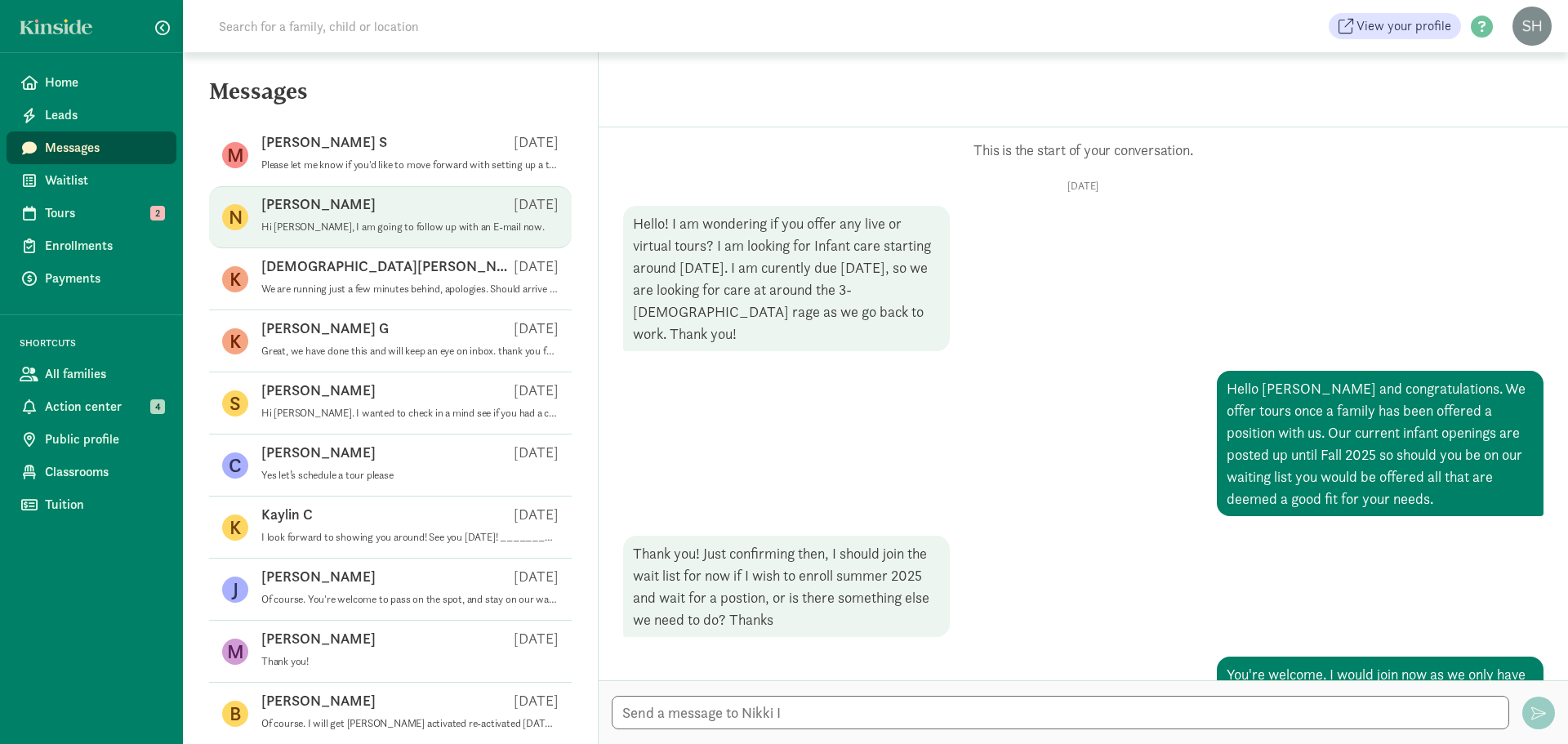
scroll to position [593, 0]
